Goal: Transaction & Acquisition: Purchase product/service

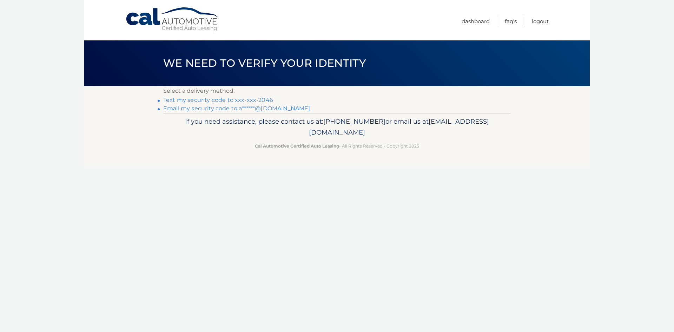
click at [227, 107] on link "Email my security code to a******@yahoo.com" at bounding box center [236, 108] width 147 height 7
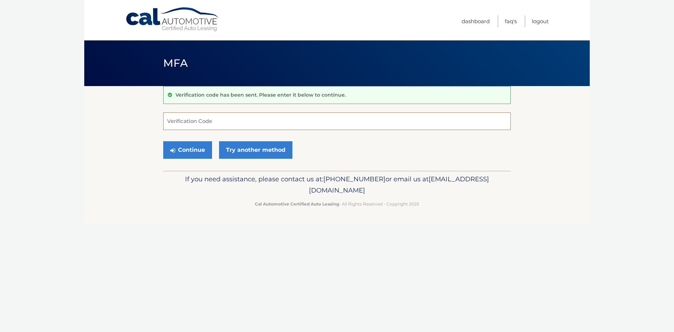
click at [214, 120] on input "Verification Code" at bounding box center [337, 121] width 348 height 18
click at [197, 122] on input "Verification Code" at bounding box center [337, 121] width 348 height 18
paste input "251497"
type input "251497"
click at [188, 146] on button "Continue" at bounding box center [187, 150] width 49 height 18
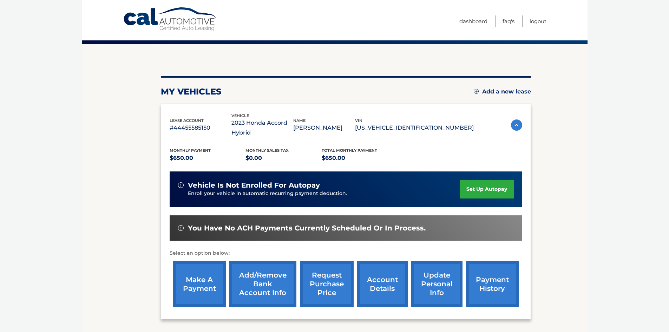
scroll to position [104, 0]
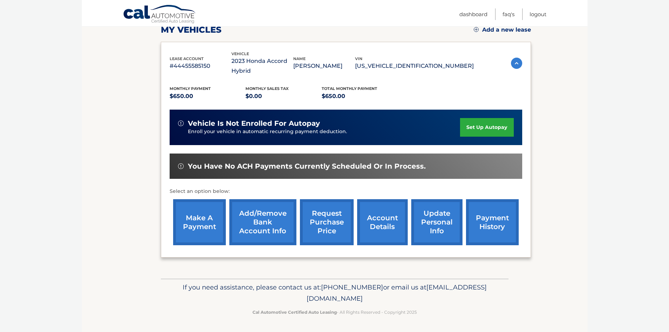
click at [195, 226] on link "make a payment" at bounding box center [199, 222] width 53 height 46
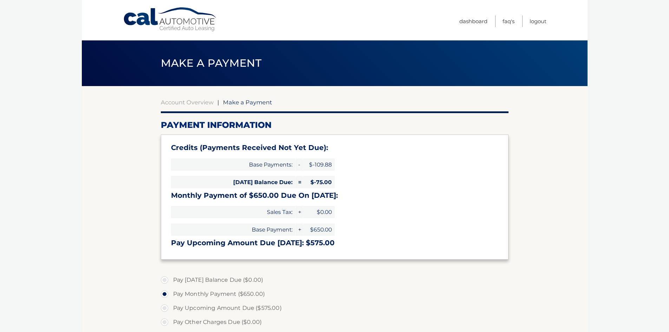
select select "MDJmYTcwNzgtNWM2ZS00YjE4LTg5NWItNWQ1NzVkNWM0Mzdl"
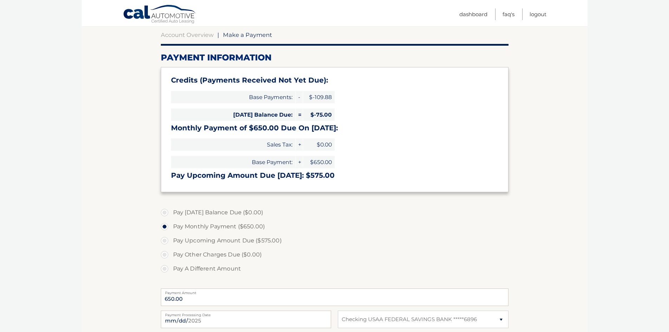
scroll to position [70, 0]
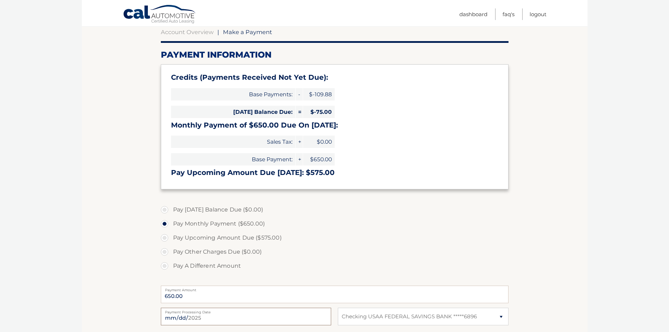
click at [218, 318] on input "2025-08-28" at bounding box center [246, 317] width 170 height 18
type input "2025-09-05"
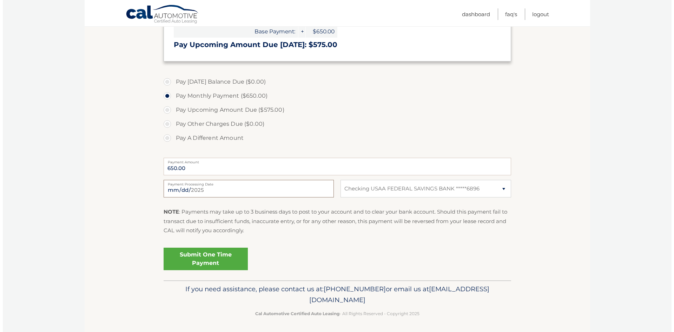
scroll to position [200, 0]
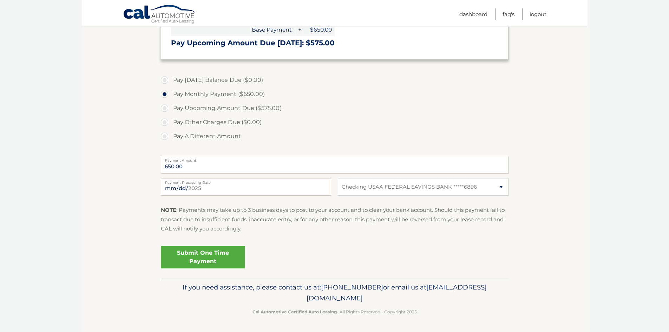
click at [204, 256] on link "Submit One Time Payment" at bounding box center [203, 257] width 84 height 22
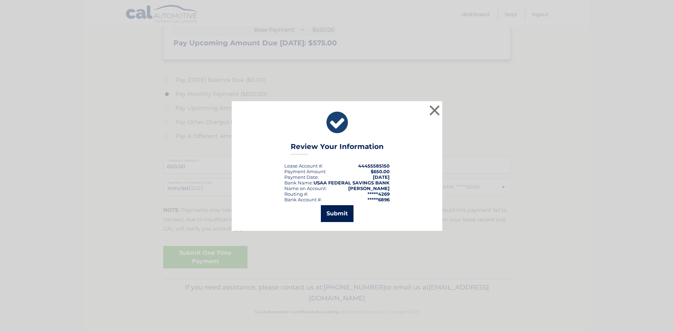
click at [338, 215] on button "Submit" at bounding box center [337, 213] width 33 height 17
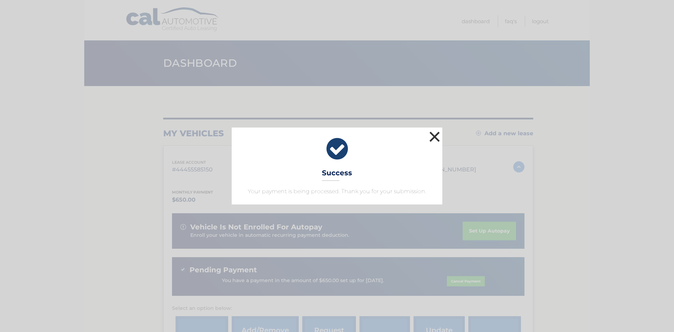
click at [433, 136] on button "×" at bounding box center [435, 137] width 14 height 14
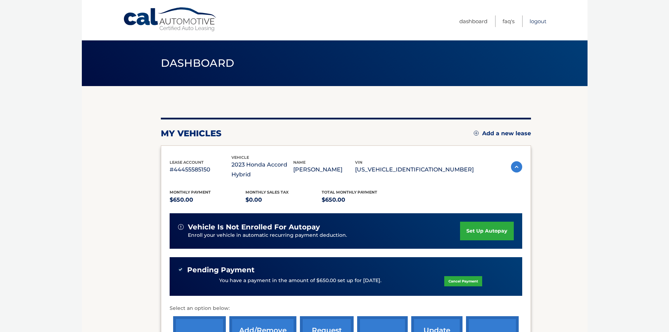
click at [536, 21] on link "Logout" at bounding box center [538, 21] width 17 height 12
